Goal: Register for event/course

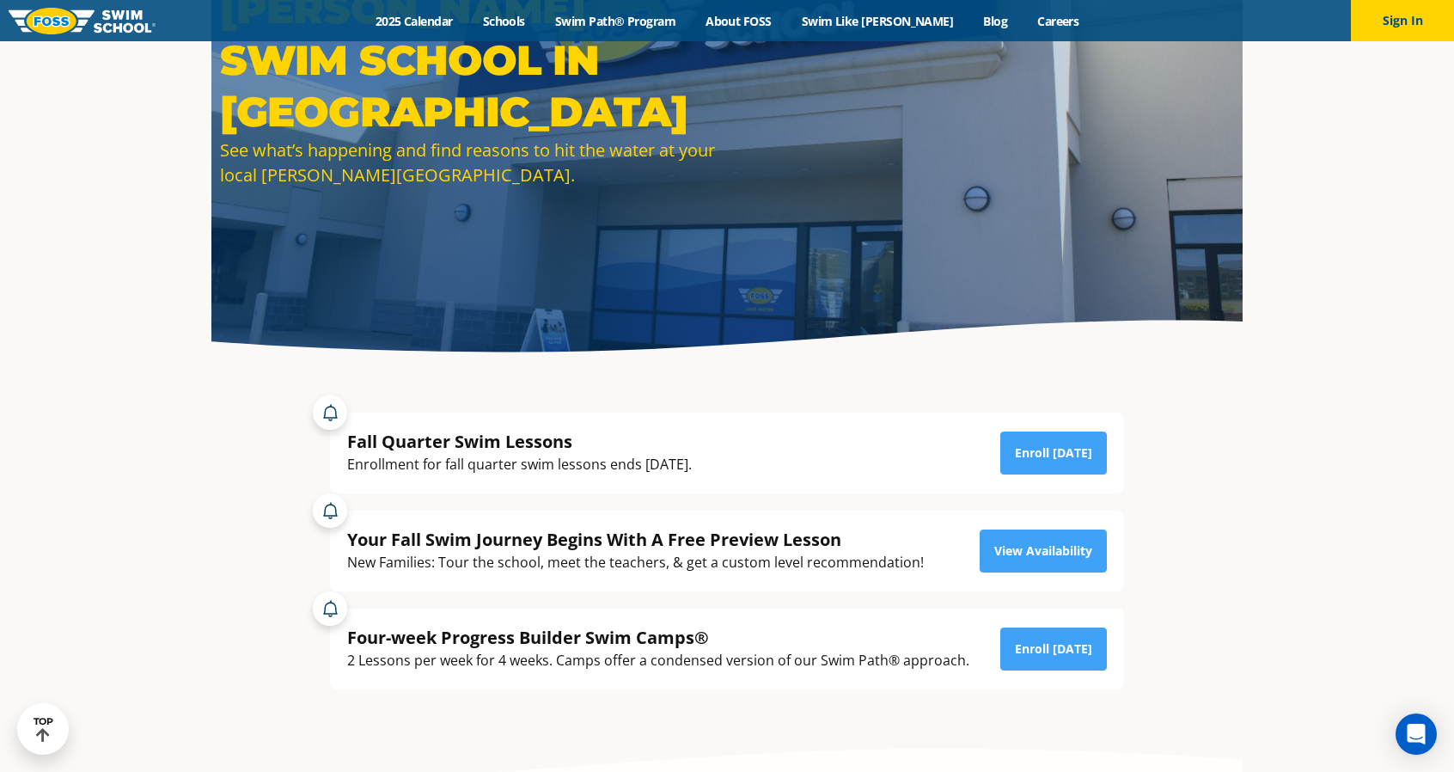
click at [229, 427] on section "Fall Quarter Swim Lessons Enrollment for fall quarter swim lessons ends [DATE].…" at bounding box center [726, 550] width 1031 height 363
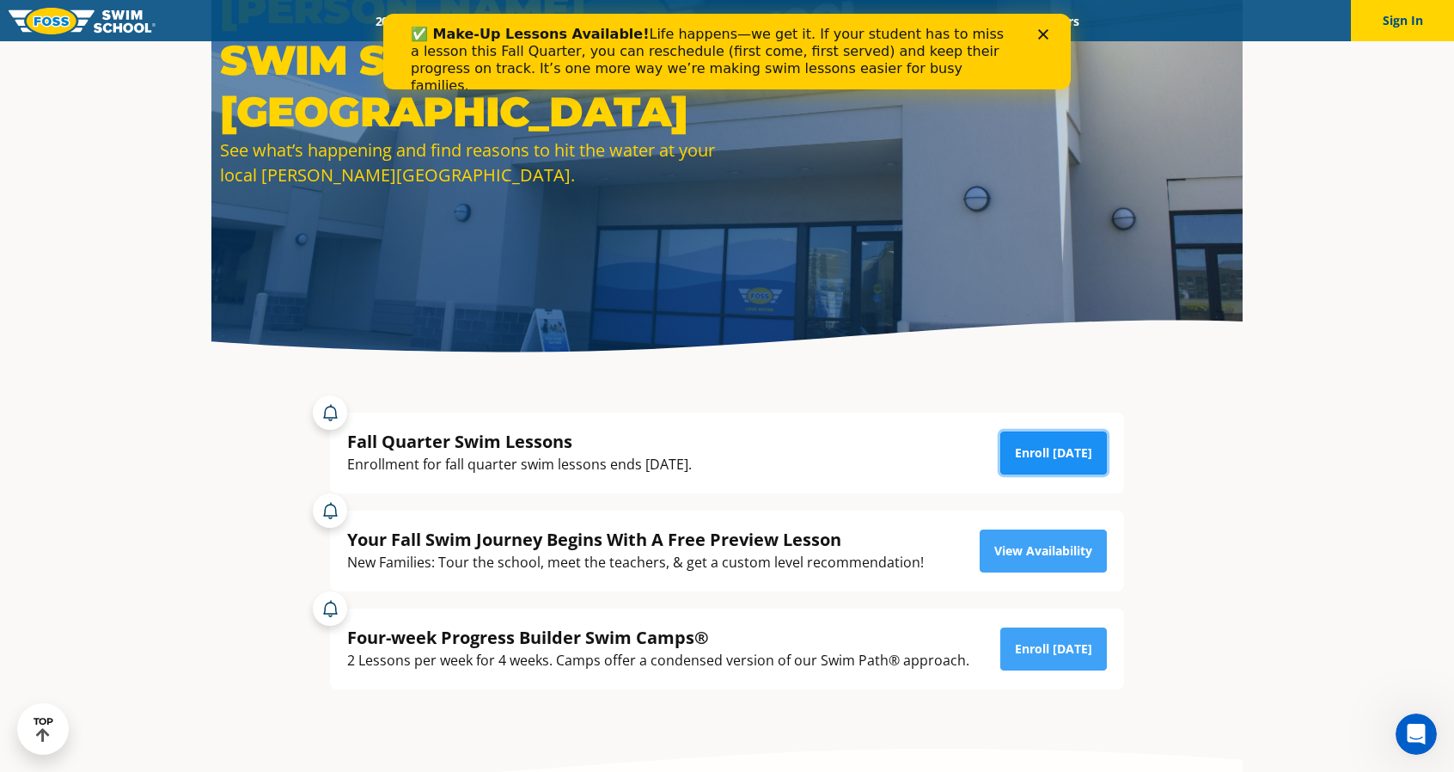
click at [1060, 461] on link "Enroll [DATE]" at bounding box center [1053, 452] width 107 height 43
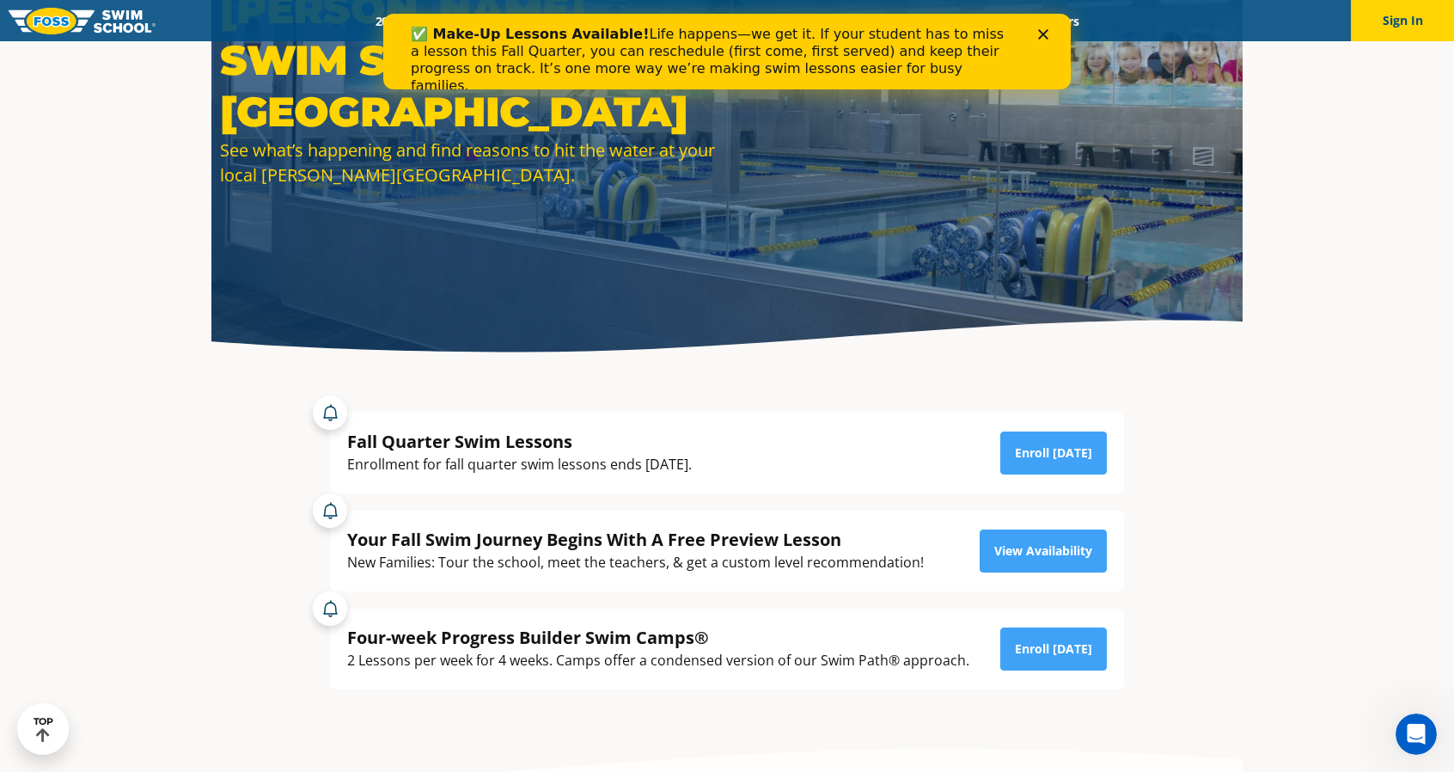
click at [1043, 30] on icon "Close" at bounding box center [1043, 34] width 10 height 10
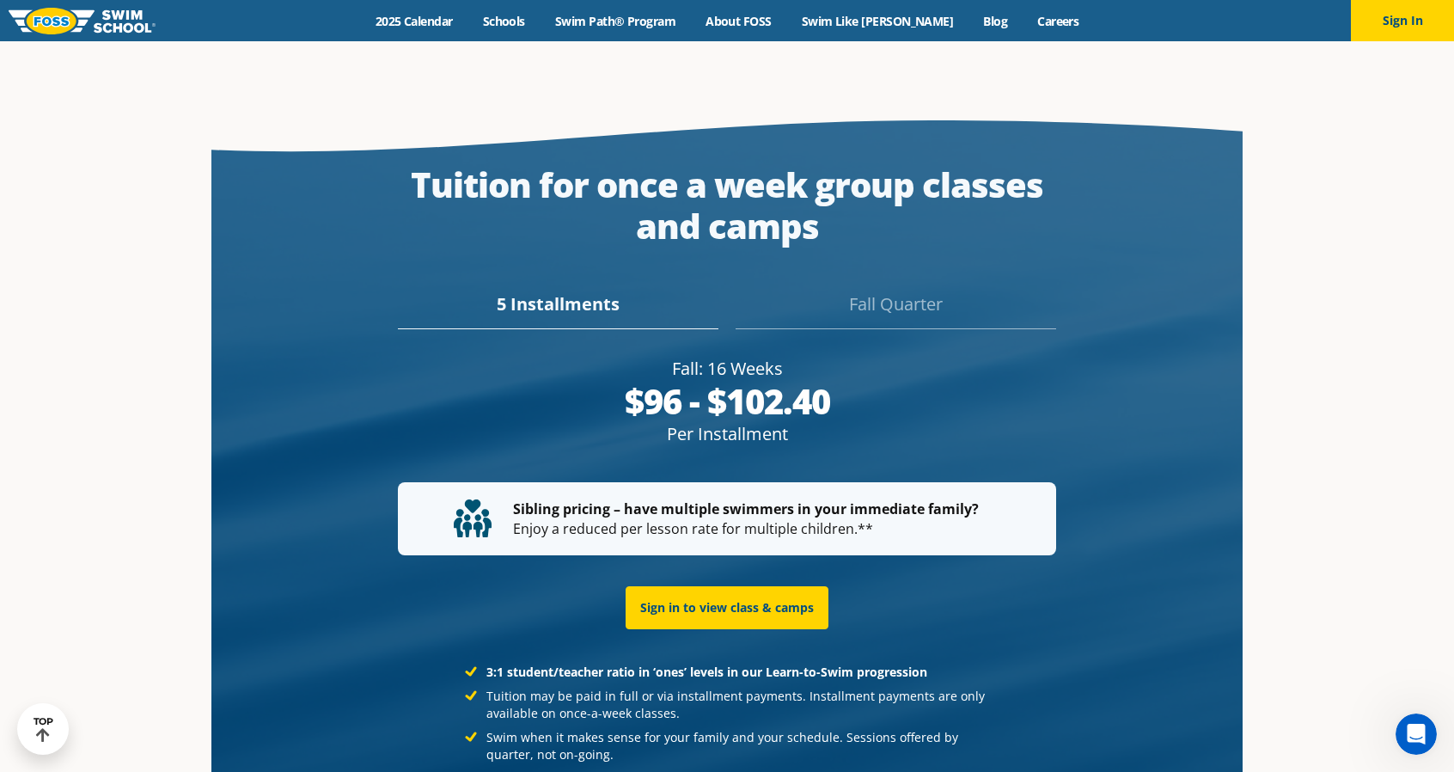
scroll to position [3179, 0]
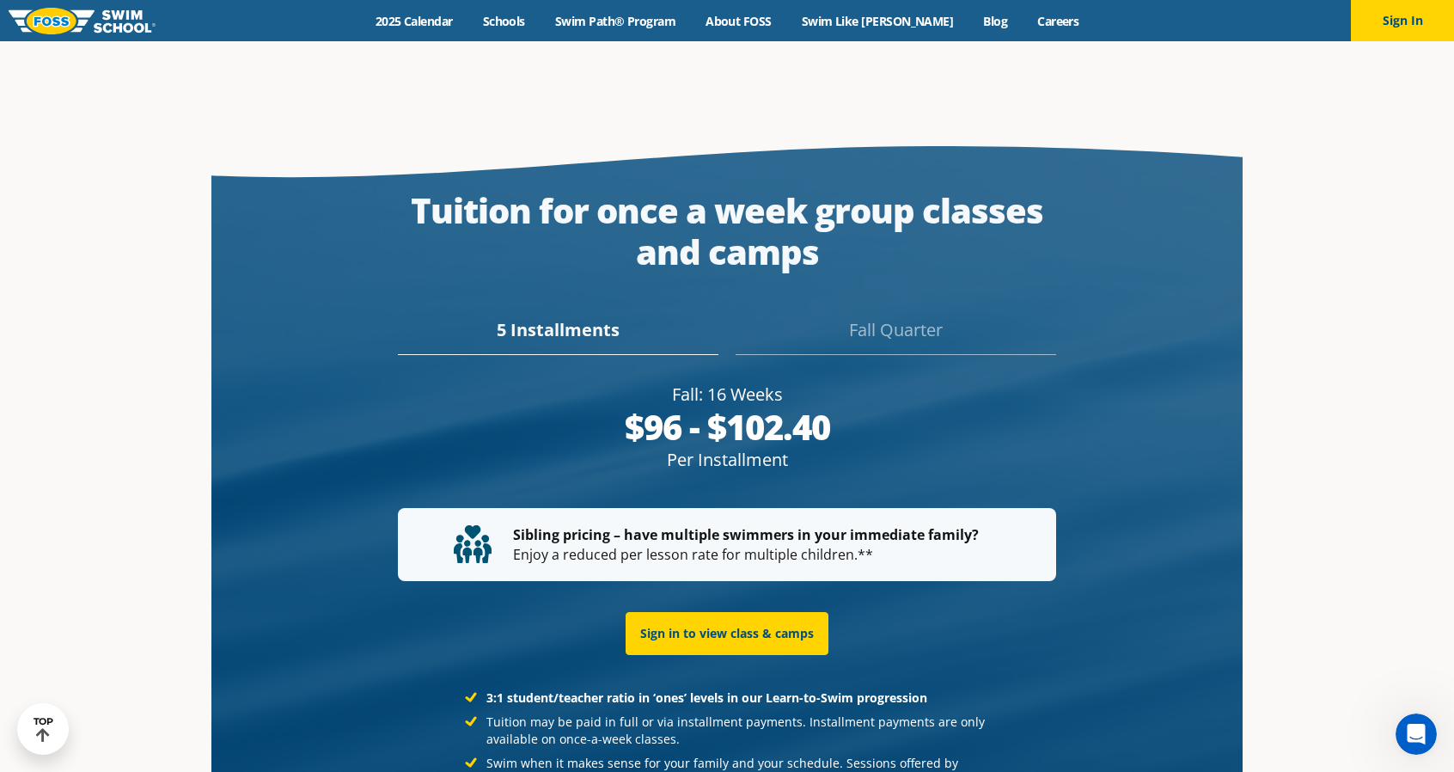
click at [883, 317] on div "Fall Quarter" at bounding box center [896, 336] width 320 height 38
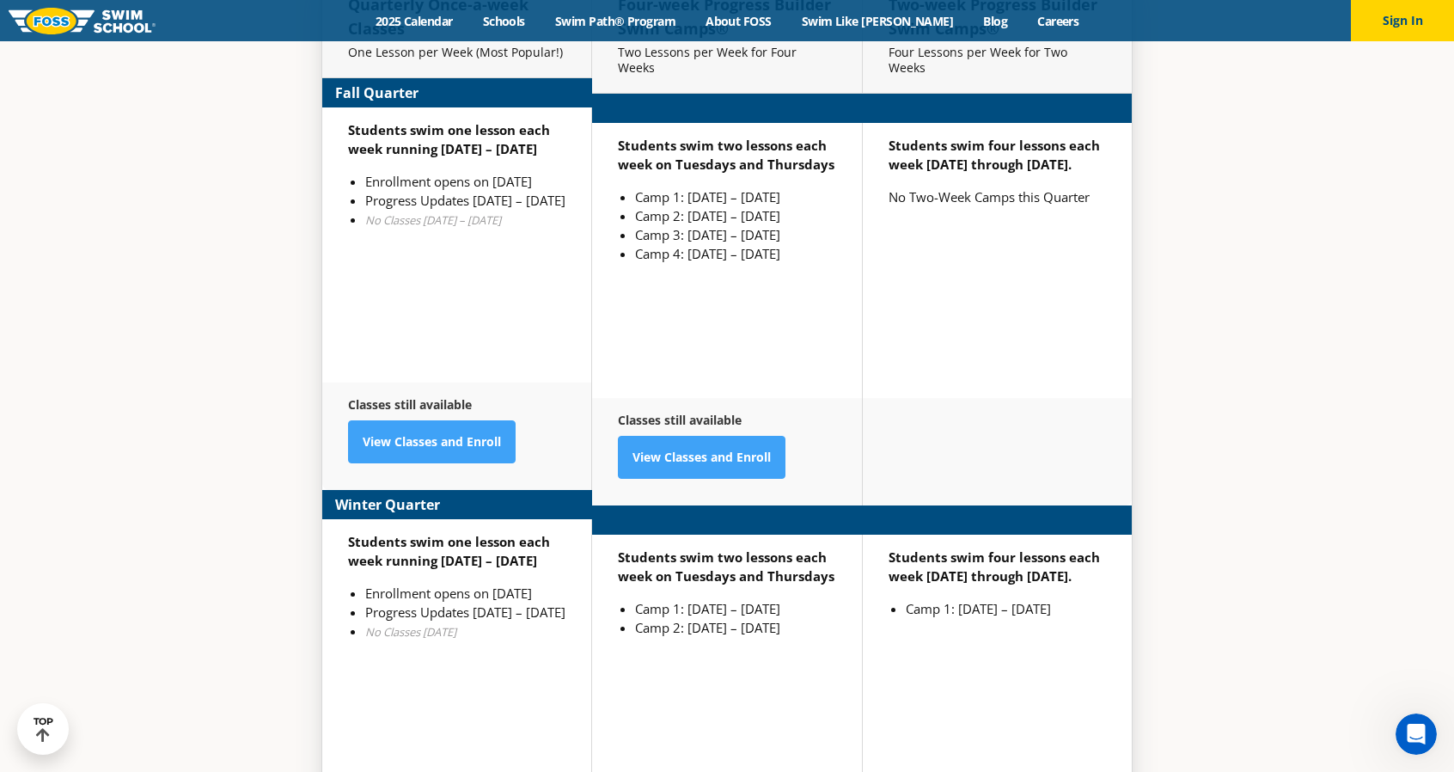
scroll to position [4186, 0]
